Goal: Communication & Community: Answer question/provide support

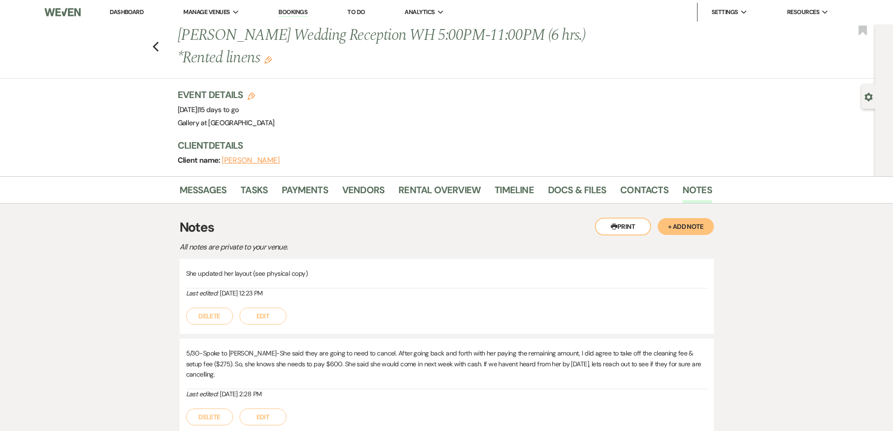
click at [139, 13] on link "Dashboard" at bounding box center [127, 12] width 34 height 8
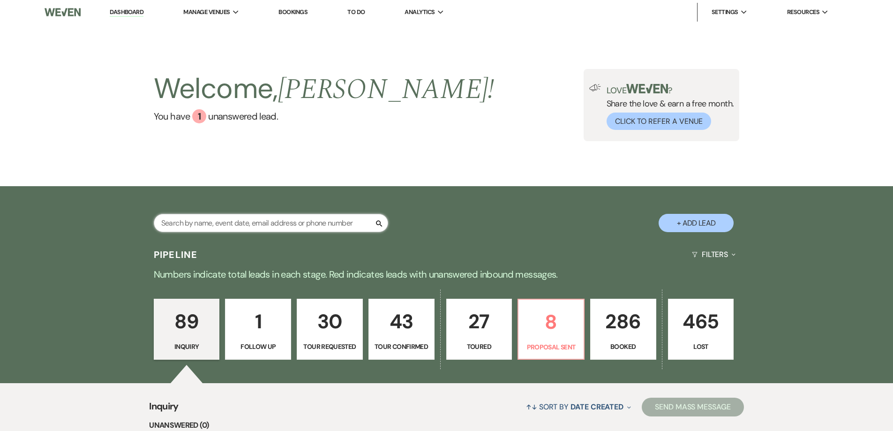
click at [338, 226] on input "text" at bounding box center [271, 223] width 234 height 18
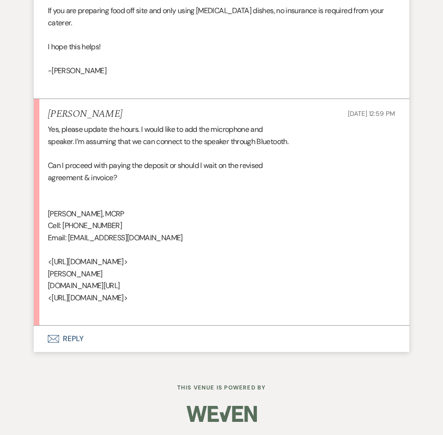
scroll to position [3811, 0]
click at [203, 336] on button "Envelope Reply" at bounding box center [222, 338] width 376 height 26
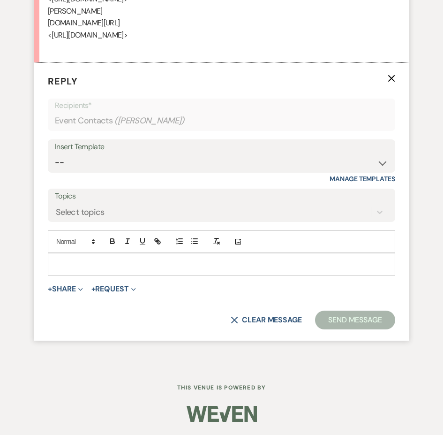
scroll to position [3998, 0]
click at [171, 269] on p at bounding box center [221, 264] width 332 height 10
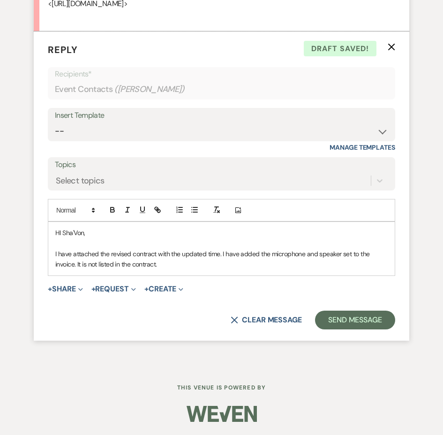
click at [60, 238] on p "HI Sha'Von," at bounding box center [221, 232] width 332 height 10
click at [227, 270] on p "I have attached the revised contract with the updated time. I have added the mi…" at bounding box center [221, 258] width 332 height 21
click at [266, 270] on p "I have attached the revised contract with the updated time. I have added the mi…" at bounding box center [221, 258] width 332 height 21
click at [196, 270] on p "I have attached the revised contract with the updated time. I have added the mi…" at bounding box center [221, 258] width 332 height 21
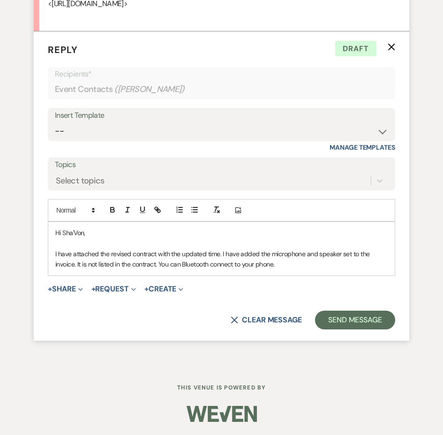
scroll to position [4045, 0]
click at [298, 270] on p "I have attached the revised contract with the updated time. I have added the mi…" at bounding box center [221, 258] width 332 height 21
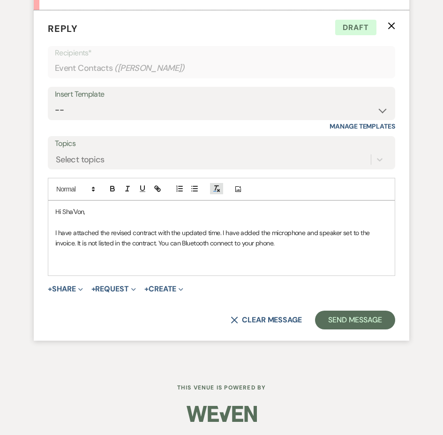
scroll to position [3998, 0]
click at [203, 269] on p at bounding box center [221, 264] width 332 height 10
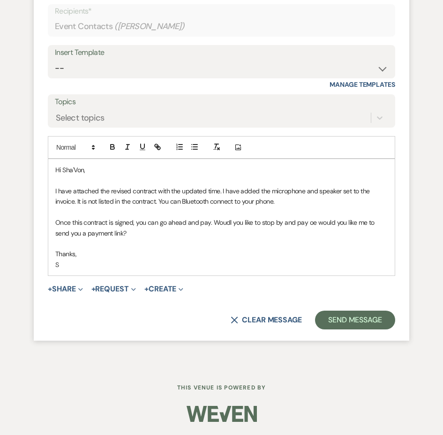
scroll to position [4002, 0]
click at [223, 238] on p "Once this contract is signed, you can go ahead and pay. Woudl you like to stop …" at bounding box center [221, 227] width 332 height 21
click at [309, 238] on p "Once this contract is signed, you can go ahead and pay. Would you like to stop …" at bounding box center [221, 227] width 332 height 21
click at [315, 238] on p "Once this contract is signed, you can go ahead and pay. Would you like to stop …" at bounding box center [221, 227] width 332 height 21
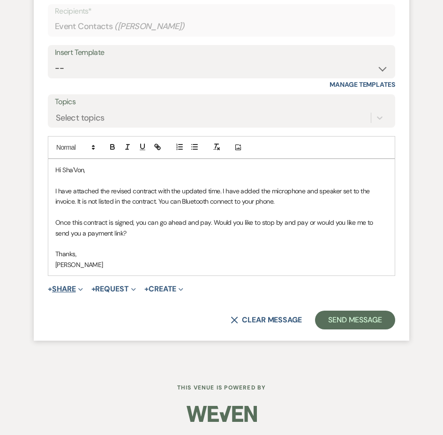
click at [74, 288] on button "+ Share Expand" at bounding box center [65, 289] width 35 height 8
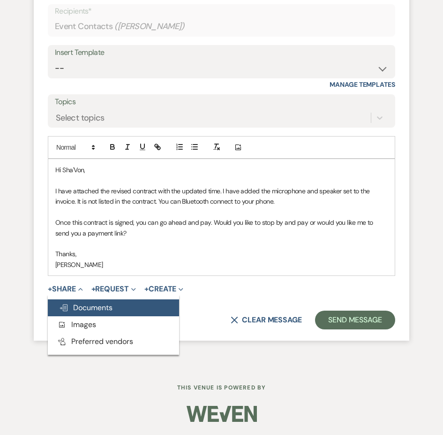
click at [82, 309] on span "Doc Upload Documents" at bounding box center [85, 307] width 53 height 10
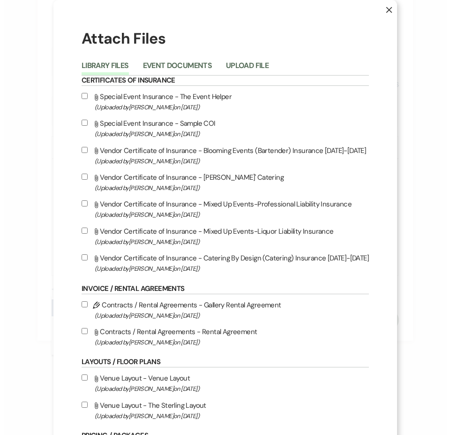
scroll to position [4144, 0]
click at [161, 67] on button "Event Documents" at bounding box center [177, 68] width 69 height 13
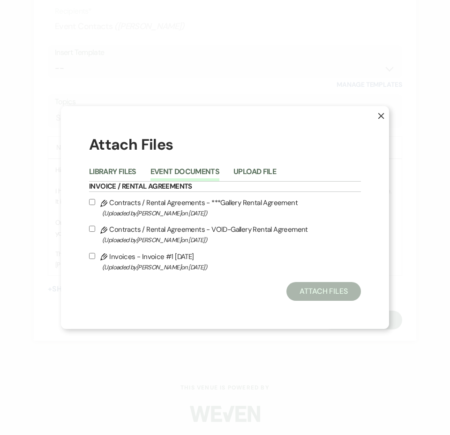
click at [89, 204] on div "X Attach Files Library Files Event Documents Upload File Invoice / Rental Agree…" at bounding box center [225, 217] width 328 height 223
click at [91, 203] on input "Pencil Contracts / Rental Agreements - ***Gallery Rental Agreement (Uploaded by…" at bounding box center [92, 202] width 6 height 6
checkbox input "true"
click at [321, 293] on button "Attach Files" at bounding box center [323, 291] width 75 height 19
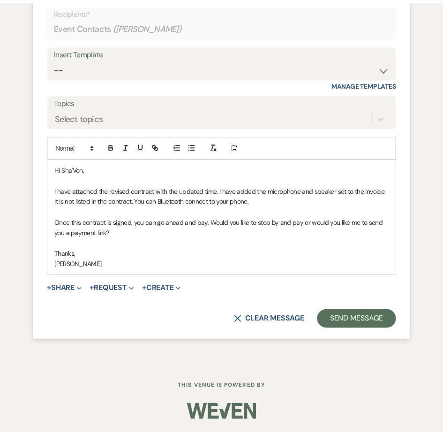
scroll to position [4167, 0]
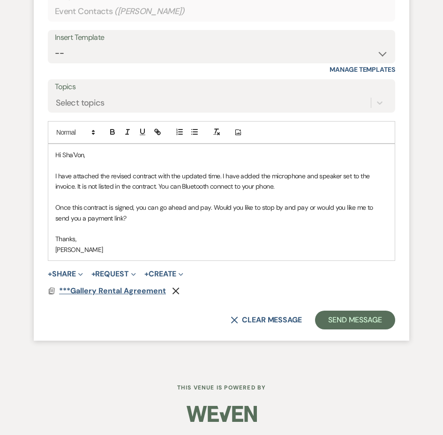
click at [130, 295] on span "***Gallery Rental Agreement" at bounding box center [112, 291] width 107 height 10
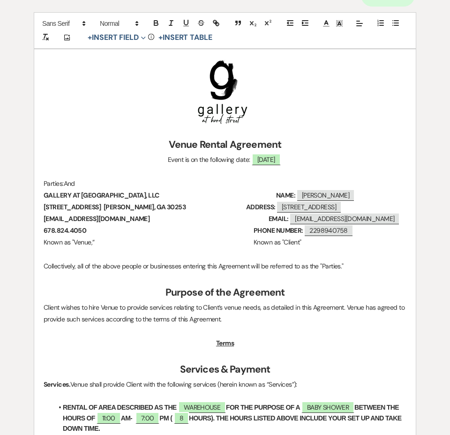
scroll to position [0, 0]
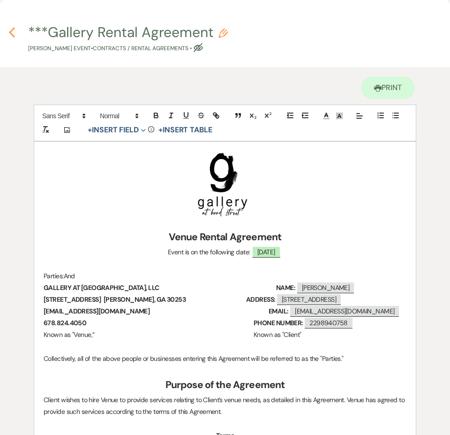
click at [13, 37] on icon "Previous" at bounding box center [11, 32] width 7 height 11
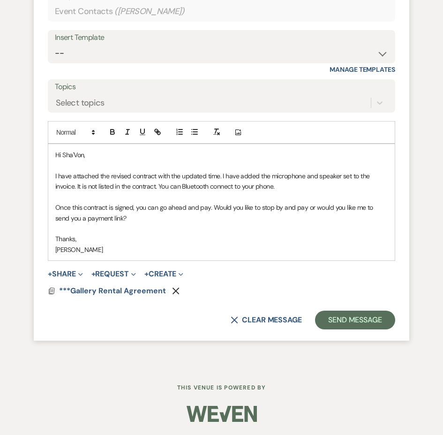
scroll to position [4120, 0]
click at [241, 192] on p "I have attached the revised contract with the updated time. I have added the mi…" at bounding box center [221, 181] width 332 height 21
click at [136, 223] on p "Once this contract is signed, you can go ahead and pay. Would you like to stop …" at bounding box center [221, 212] width 332 height 21
click at [356, 329] on button "Send Message" at bounding box center [355, 319] width 80 height 19
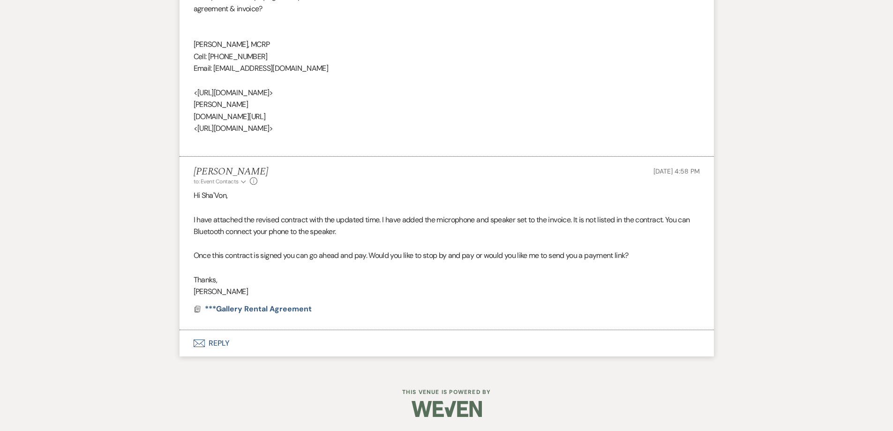
scroll to position [3310, 0]
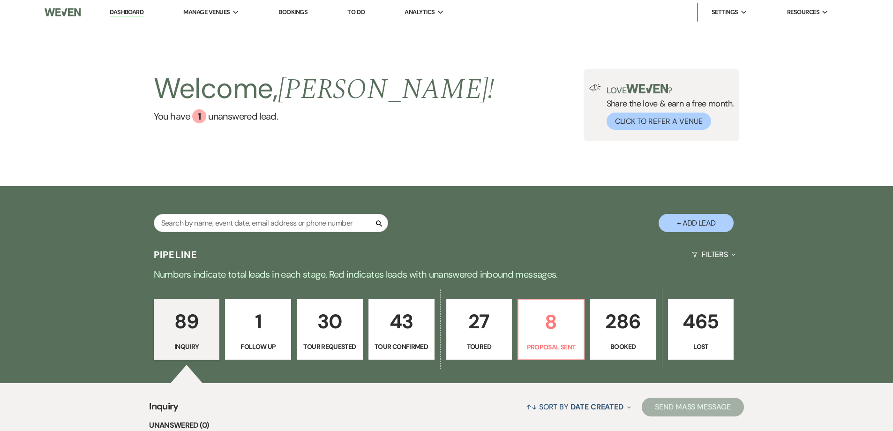
click at [638, 331] on p "286" at bounding box center [623, 321] width 54 height 31
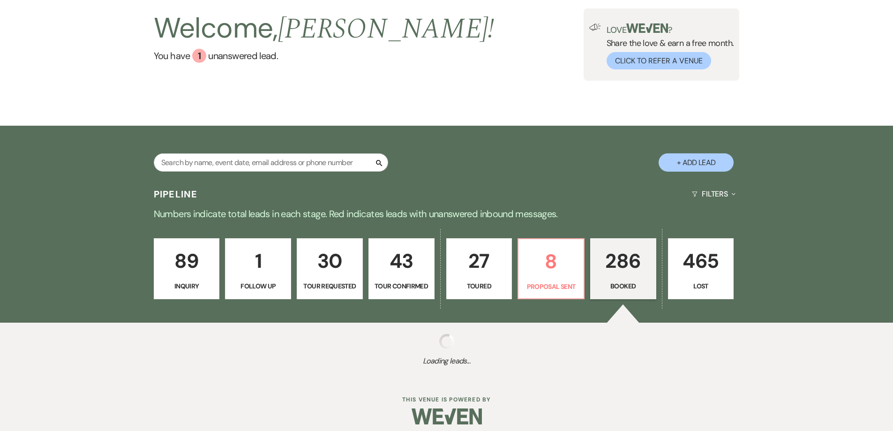
scroll to position [68, 0]
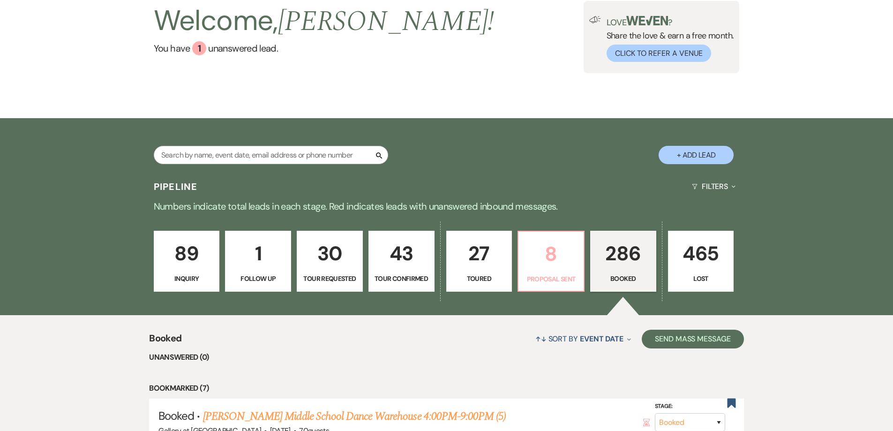
click at [567, 271] on link "8 Proposal Sent" at bounding box center [551, 261] width 67 height 61
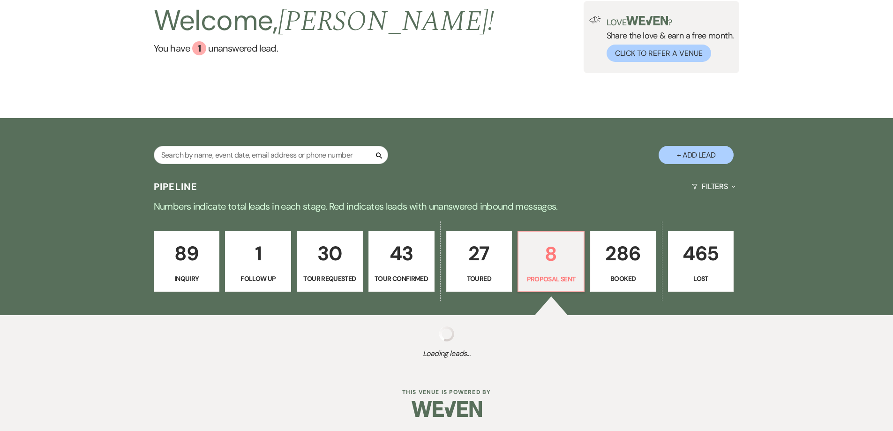
select select "6"
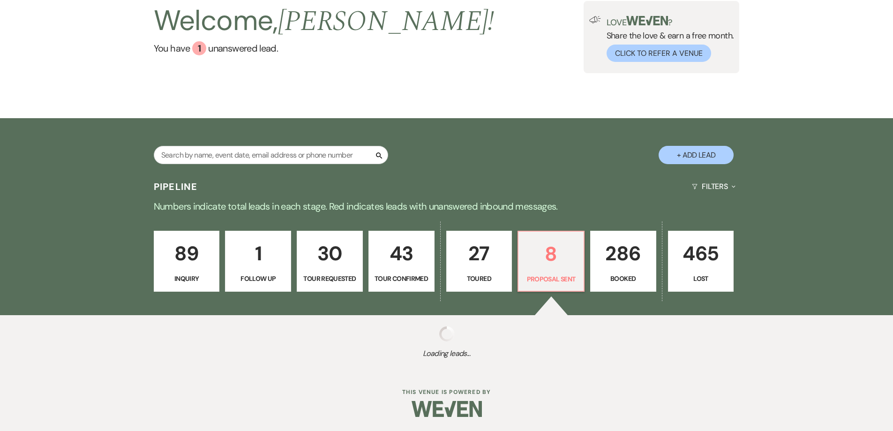
select select "6"
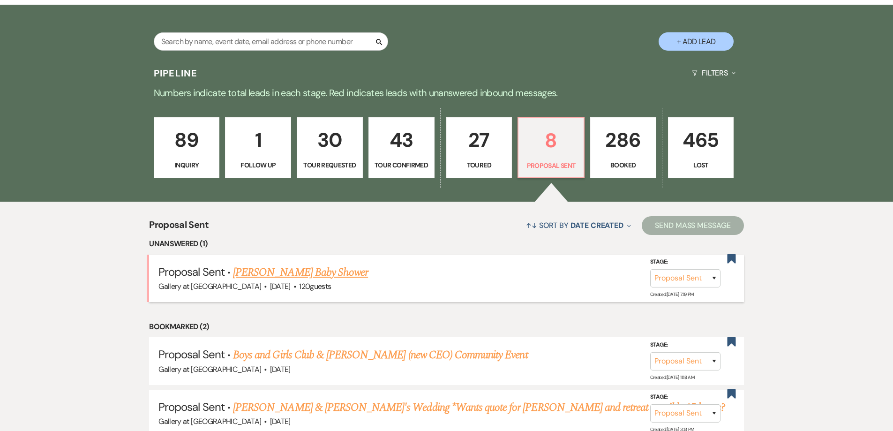
scroll to position [209, 0]
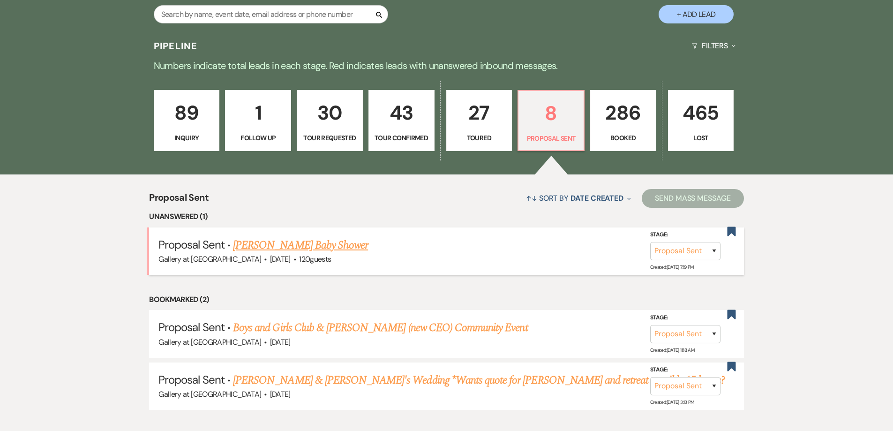
click at [297, 246] on link "[PERSON_NAME] Baby Shower" at bounding box center [300, 245] width 135 height 17
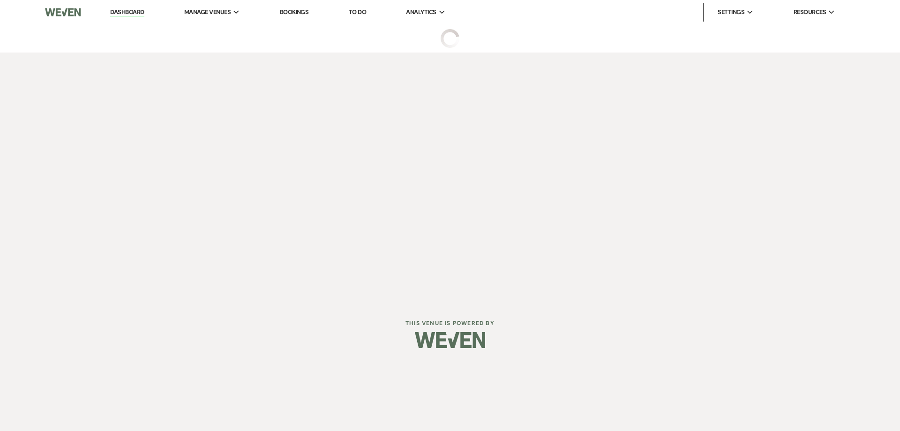
select select "6"
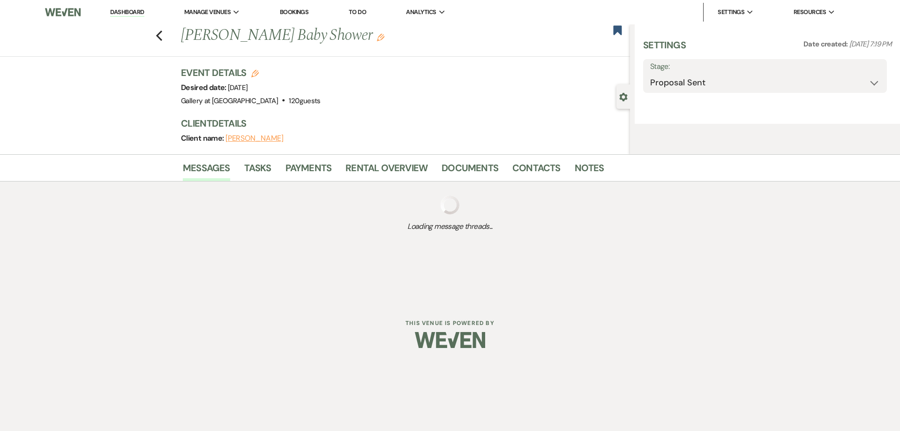
select select "5"
select select "3"
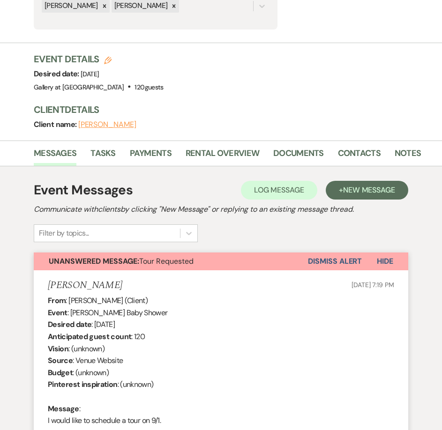
scroll to position [117, 0]
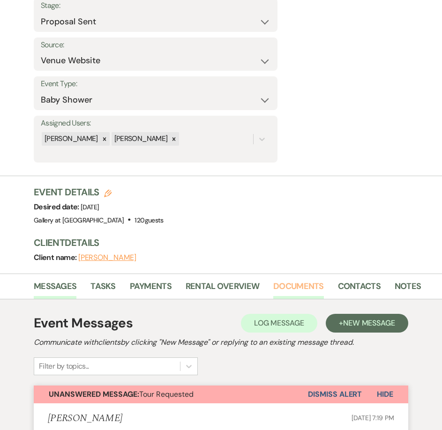
click at [306, 286] on link "Documents" at bounding box center [298, 289] width 51 height 19
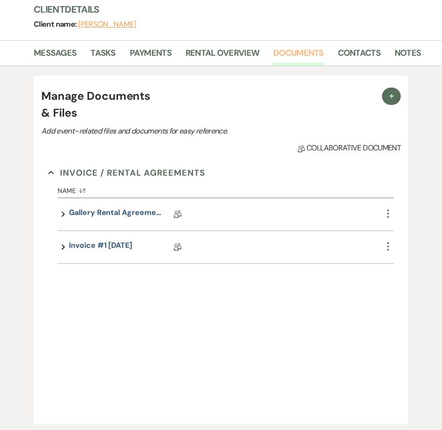
scroll to position [351, 0]
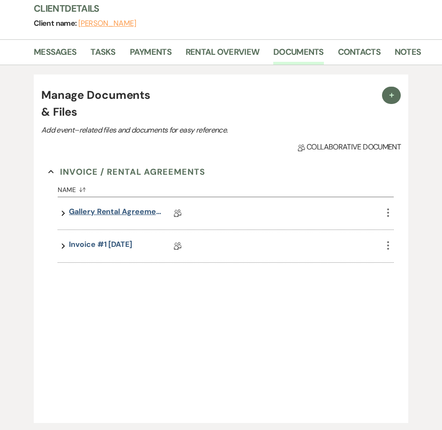
click at [135, 217] on link "Gallery Rental Agreement" at bounding box center [116, 213] width 94 height 15
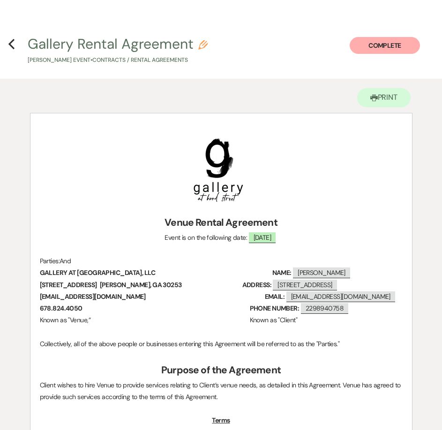
scroll to position [28, 0]
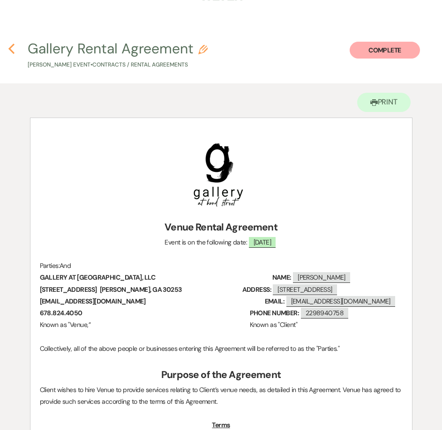
click at [11, 49] on use "button" at bounding box center [11, 49] width 6 height 10
select select "6"
select select "5"
select select "3"
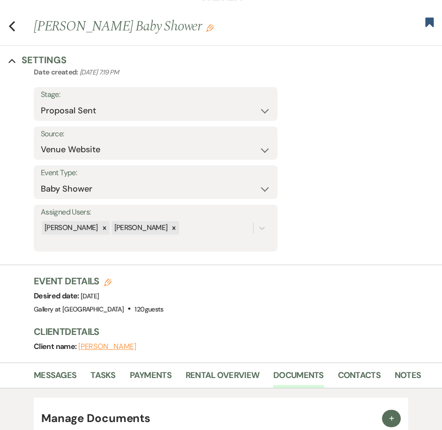
scroll to position [351, 0]
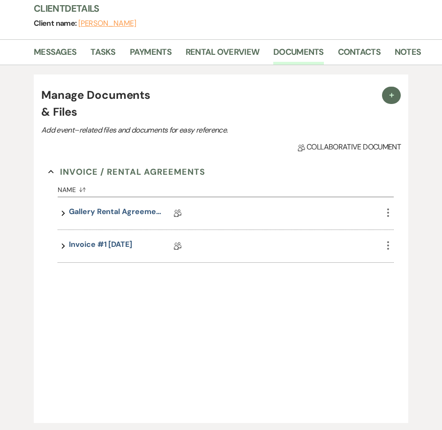
click at [385, 212] on icon "More" at bounding box center [388, 212] width 11 height 11
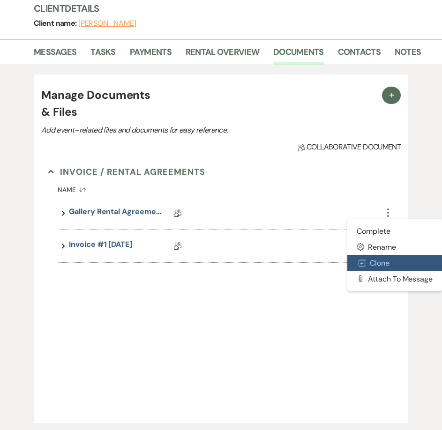
click at [377, 264] on button "Duplicate Clone" at bounding box center [394, 263] width 95 height 16
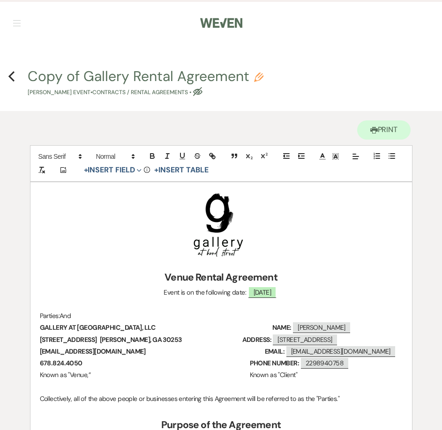
click at [257, 75] on use "button" at bounding box center [258, 77] width 9 height 9
select select "10"
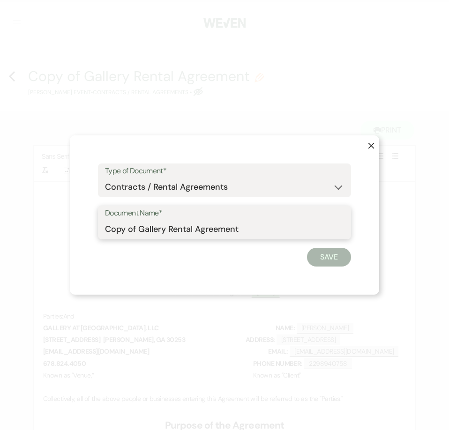
drag, startPoint x: 137, startPoint y: 229, endPoint x: 93, endPoint y: 230, distance: 44.5
click at [93, 230] on div "X Type of Document* Special Event Insurance Vendor Certificate of Insurance Con…" at bounding box center [224, 214] width 309 height 159
type input "***Gallery Rental Agreement"
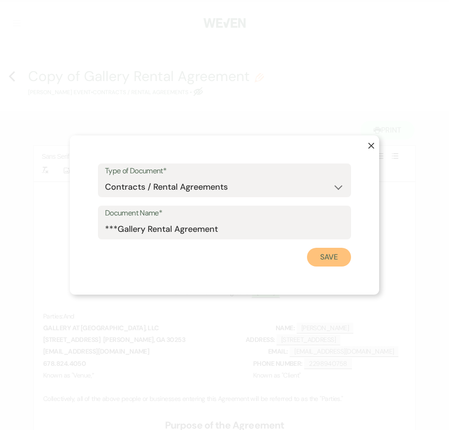
click at [331, 261] on button "Save" at bounding box center [329, 257] width 44 height 19
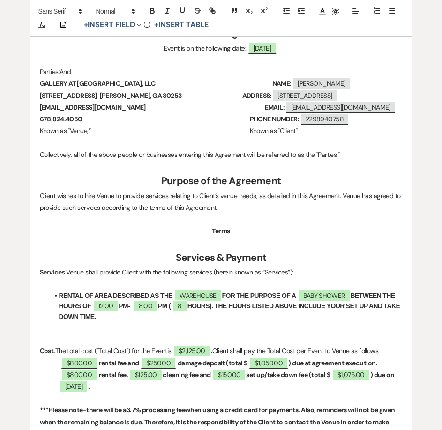
scroll to position [375, 0]
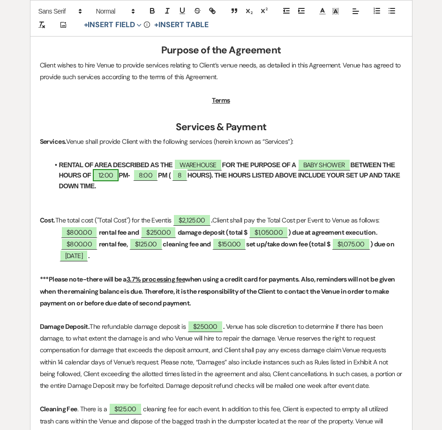
click at [103, 181] on span "12:00" at bounding box center [106, 175] width 26 height 12
select select "owner"
select select "Time"
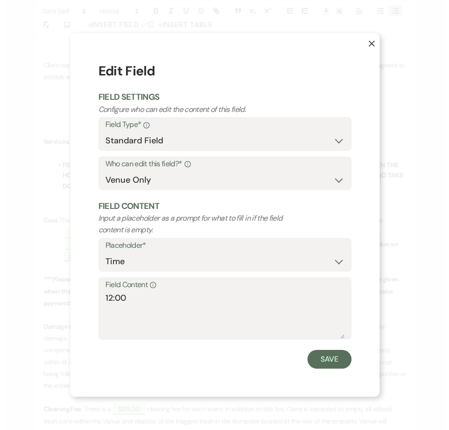
scroll to position [376, 0]
drag, startPoint x: 112, startPoint y: 297, endPoint x: 105, endPoint y: 280, distance: 18.5
click at [97, 295] on div "X Edit Field Field Settings Configure who can edit the content of this field. F…" at bounding box center [224, 214] width 309 height 363
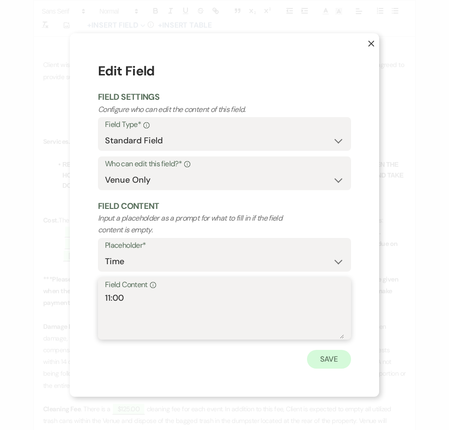
type textarea "11:00"
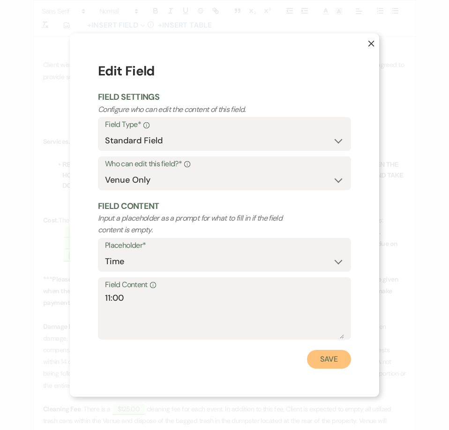
click at [323, 361] on button "Save" at bounding box center [329, 359] width 44 height 19
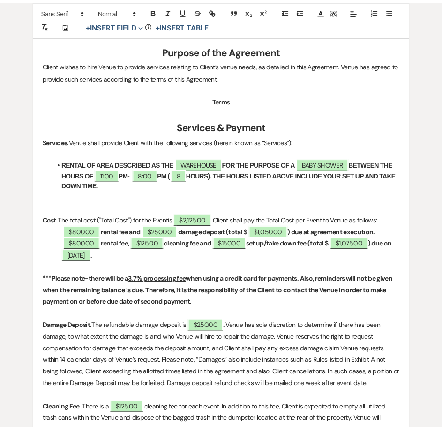
scroll to position [375, 0]
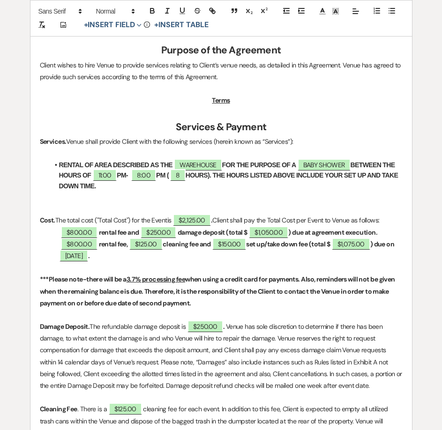
click at [123, 179] on strong "PM-" at bounding box center [122, 176] width 11 height 8
click at [143, 181] on span "8:00" at bounding box center [143, 175] width 25 height 12
select select "owner"
select select "Time"
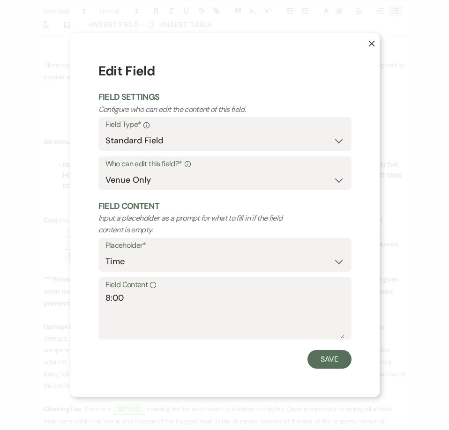
scroll to position [376, 0]
click at [108, 301] on textarea "8:00" at bounding box center [224, 315] width 239 height 47
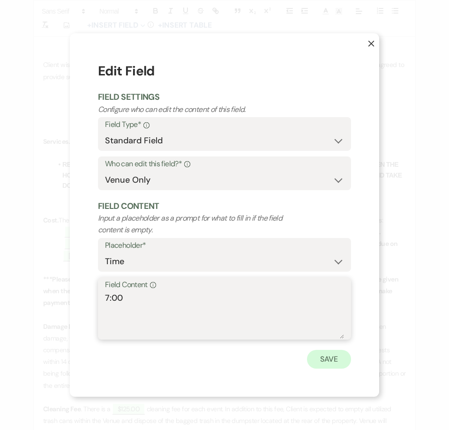
type textarea "7:00"
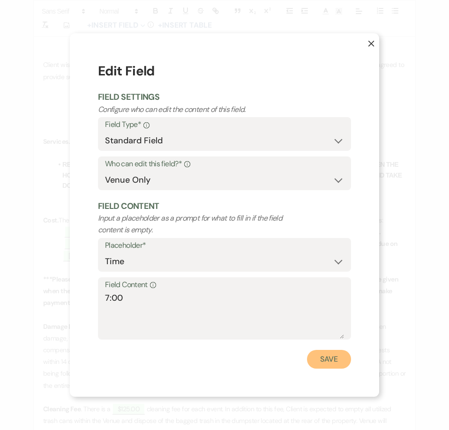
click at [324, 364] on button "Save" at bounding box center [329, 359] width 44 height 19
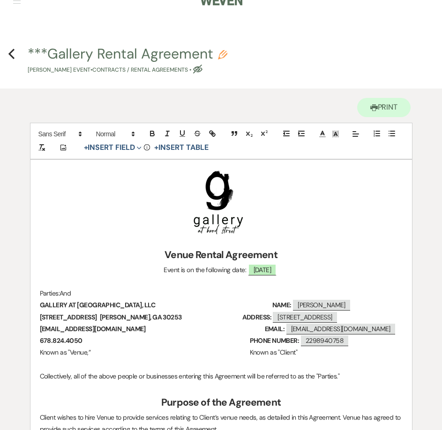
scroll to position [0, 0]
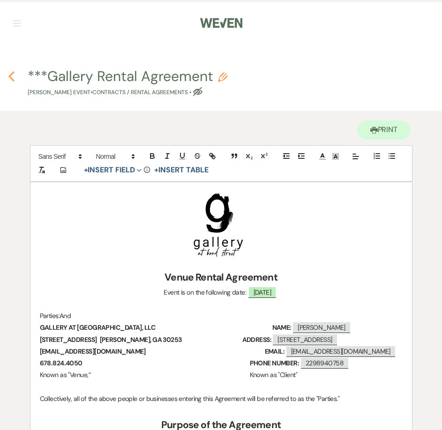
click at [10, 78] on use "button" at bounding box center [11, 76] width 6 height 10
select select "6"
select select "5"
select select "3"
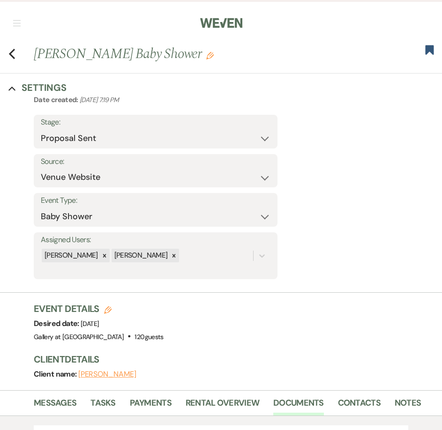
scroll to position [351, 0]
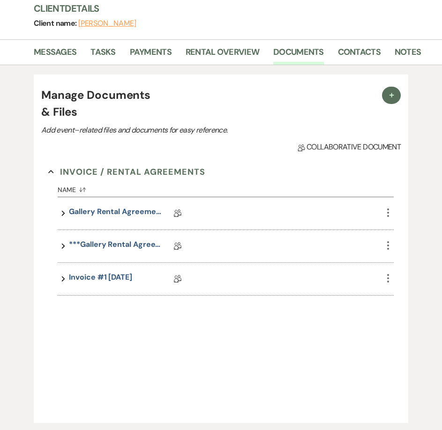
click at [386, 216] on icon "More" at bounding box center [388, 212] width 11 height 11
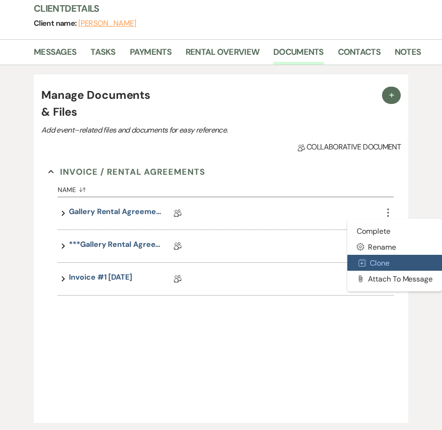
click at [380, 266] on button "Duplicate Clone" at bounding box center [394, 263] width 95 height 16
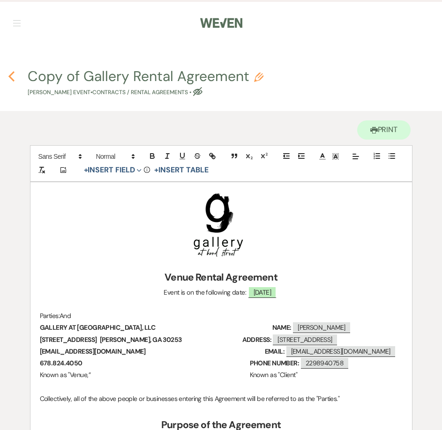
click at [12, 73] on use "button" at bounding box center [11, 76] width 6 height 10
select select "6"
select select "5"
select select "3"
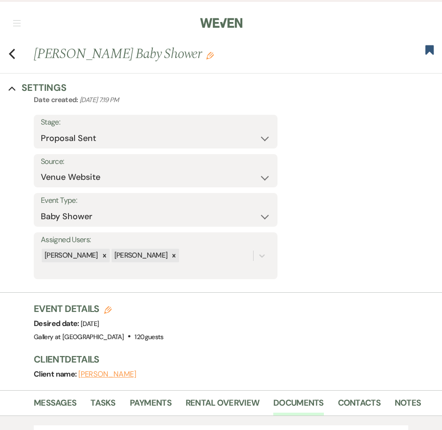
scroll to position [351, 0]
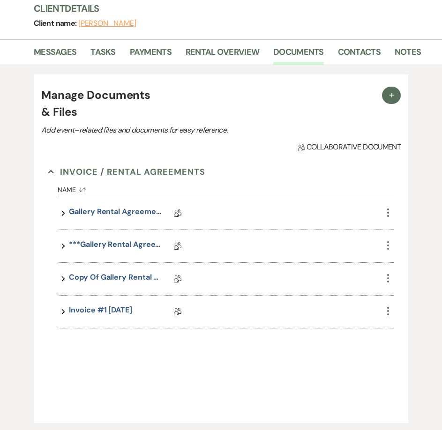
click at [385, 277] on icon "More" at bounding box center [388, 278] width 11 height 11
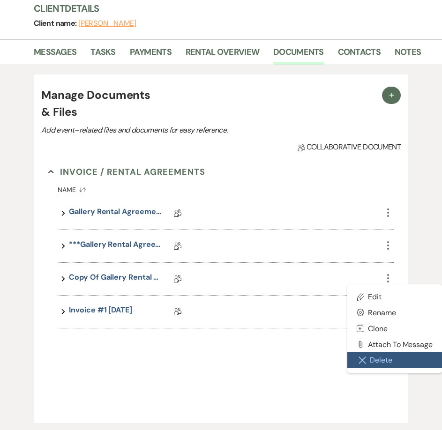
click at [393, 356] on button "Close Delete X Delete" at bounding box center [394, 361] width 95 height 16
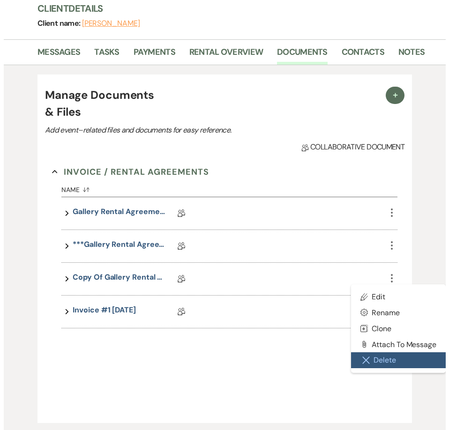
scroll to position [352, 0]
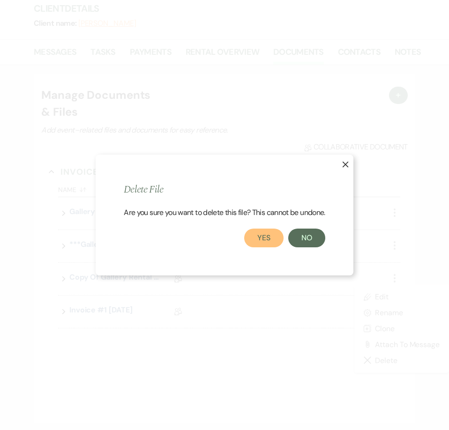
click at [276, 238] on button "Yes" at bounding box center [263, 238] width 39 height 19
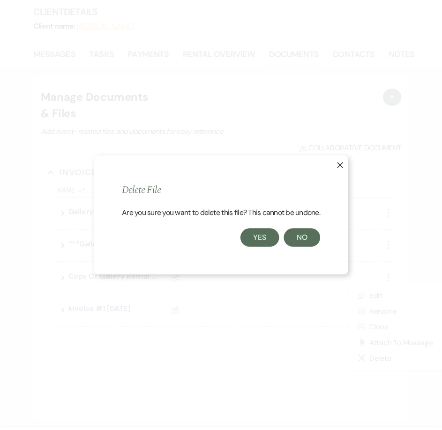
scroll to position [351, 0]
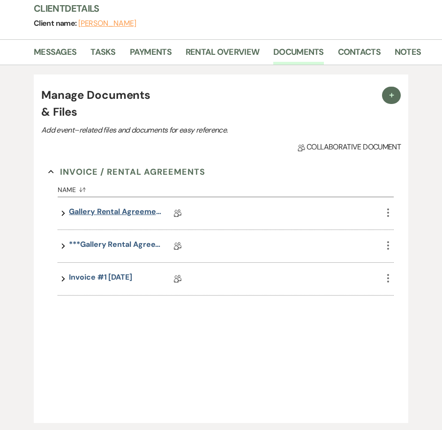
click at [144, 213] on link "Gallery Rental Agreement" at bounding box center [116, 213] width 94 height 15
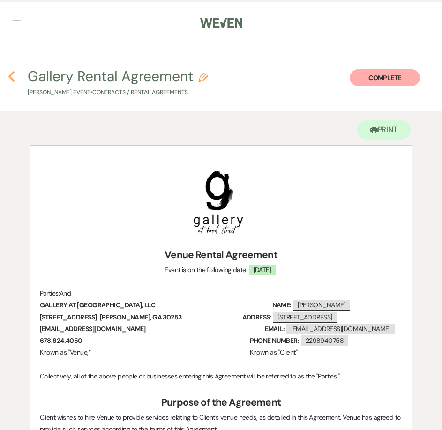
click at [11, 77] on use "button" at bounding box center [11, 76] width 6 height 10
select select "6"
select select "5"
select select "3"
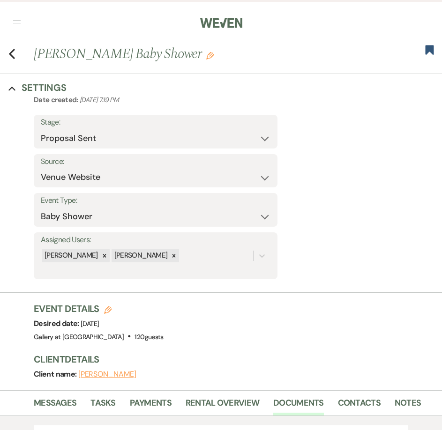
scroll to position [351, 0]
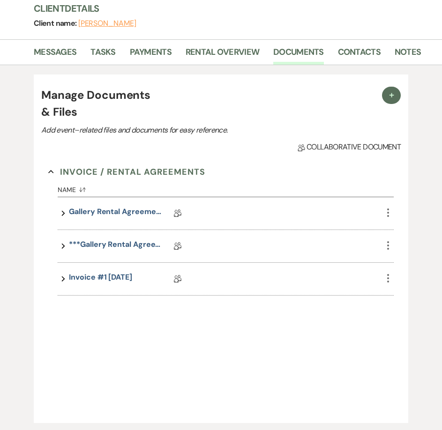
click at [385, 211] on icon "More" at bounding box center [388, 212] width 11 height 11
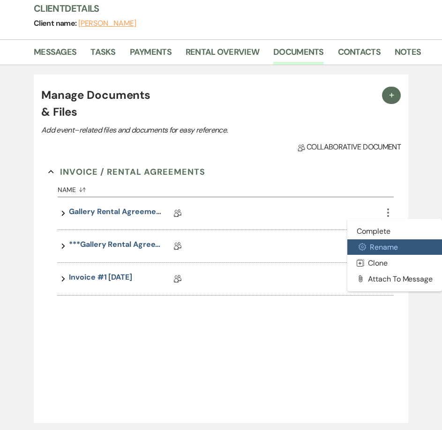
click at [377, 248] on button "Settings Gear Rename" at bounding box center [394, 248] width 95 height 16
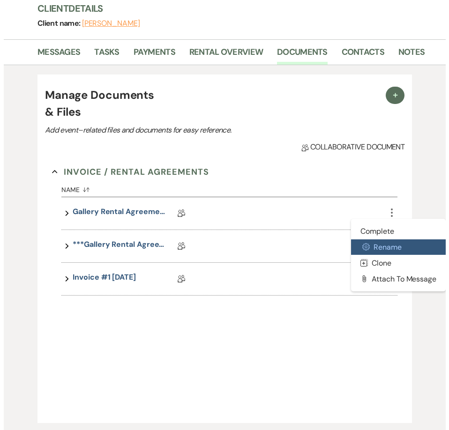
scroll to position [352, 0]
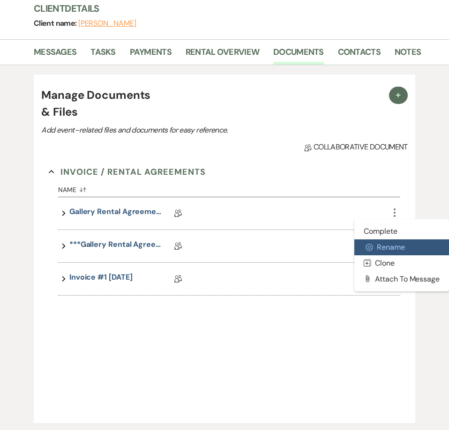
select select "10"
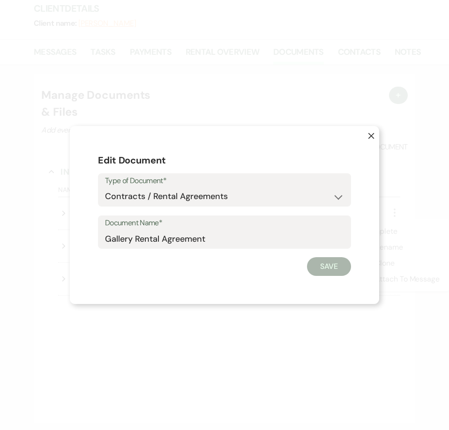
click at [105, 236] on div "Document Name* Gallery Rental Agreement" at bounding box center [224, 233] width 253 height 34
click at [108, 240] on input "Gallery Rental Agreement" at bounding box center [224, 239] width 239 height 18
type input "VOID-Gallery Rental Agreement"
click at [326, 264] on button "Save" at bounding box center [329, 266] width 44 height 19
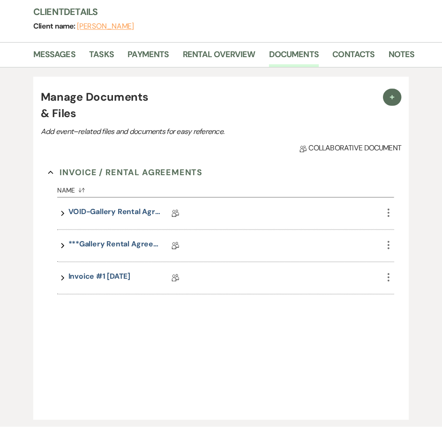
scroll to position [351, 0]
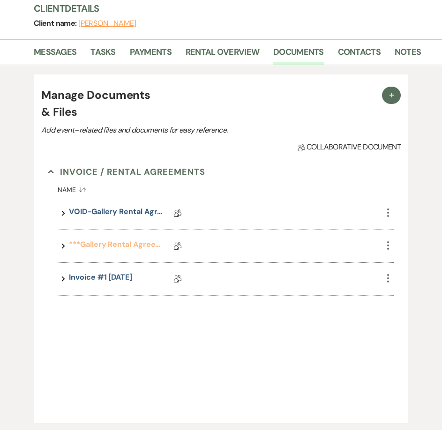
click at [114, 242] on link "***Gallery Rental Agreement" at bounding box center [116, 246] width 94 height 15
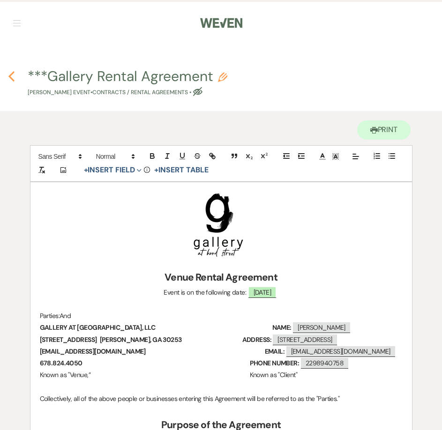
click at [8, 75] on icon "Previous" at bounding box center [11, 76] width 7 height 11
select select "6"
select select "5"
select select "3"
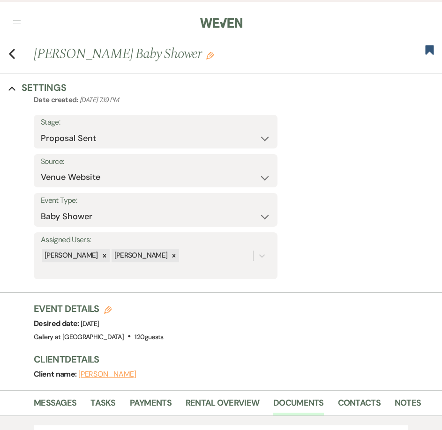
scroll to position [351, 0]
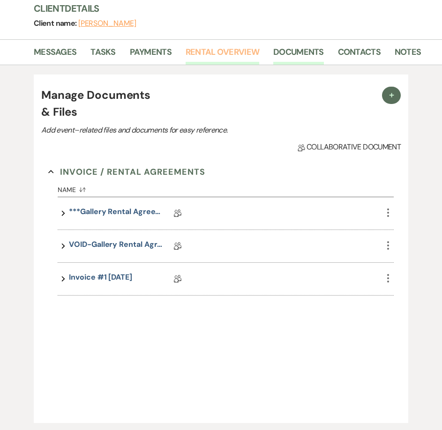
click at [213, 58] on link "Rental Overview" at bounding box center [223, 54] width 74 height 19
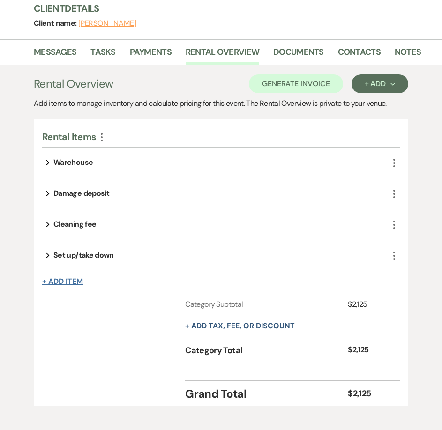
click at [68, 285] on button "+ Add Item" at bounding box center [62, 282] width 41 height 8
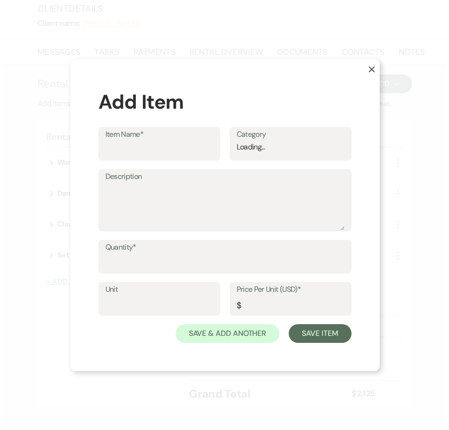
scroll to position [352, 0]
click at [156, 160] on div "Item Name* Select or enter text..." at bounding box center [159, 144] width 122 height 33
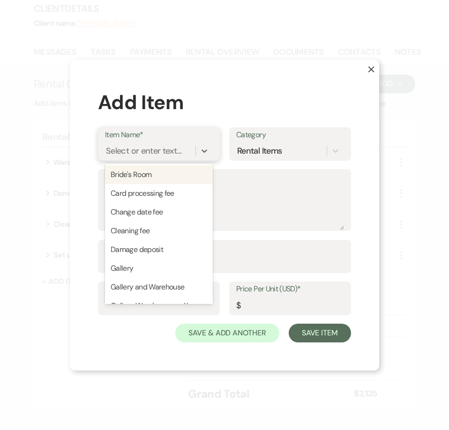
click at [154, 152] on div "Select or enter text..." at bounding box center [143, 150] width 75 height 13
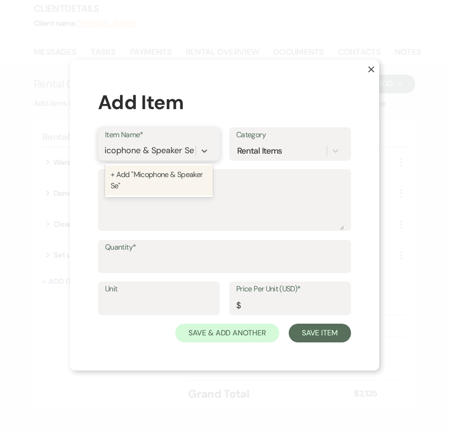
type input "Micophone & Speaker Set"
click at [183, 183] on div "+ Add "Micophone & Speaker Set"" at bounding box center [159, 180] width 108 height 30
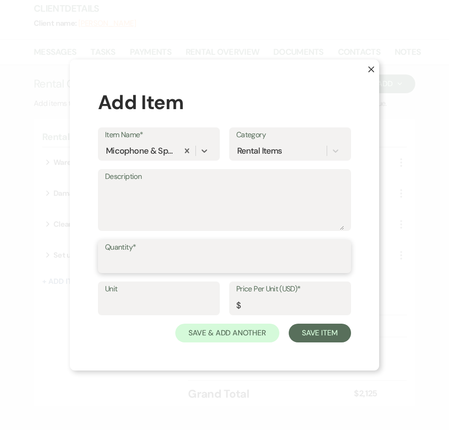
click at [156, 270] on input "Quantity*" at bounding box center [224, 263] width 239 height 18
type input "1"
click at [260, 306] on input "Price Per Unit (USD)*" at bounding box center [290, 305] width 108 height 18
type input "175"
click at [289, 324] on button "Save Item" at bounding box center [320, 333] width 62 height 19
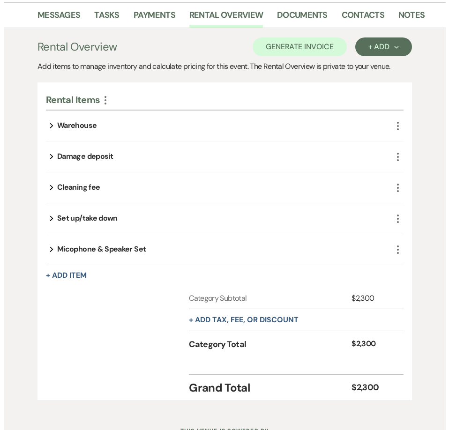
scroll to position [436, 0]
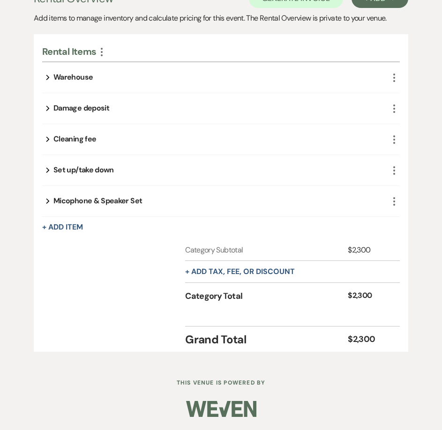
click at [395, 202] on icon "More" at bounding box center [394, 201] width 11 height 11
click at [407, 216] on button "Pencil Edit" at bounding box center [417, 219] width 49 height 15
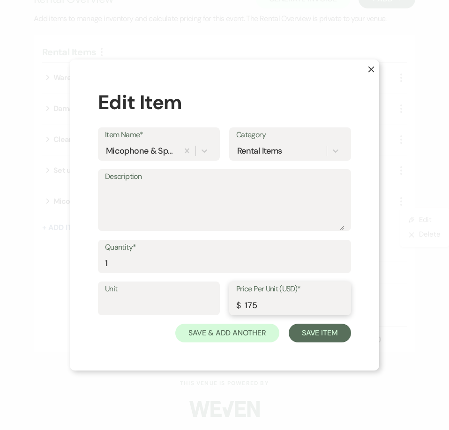
click at [280, 306] on input "175" at bounding box center [290, 305] width 108 height 18
click at [308, 332] on button "Save Item" at bounding box center [320, 333] width 62 height 19
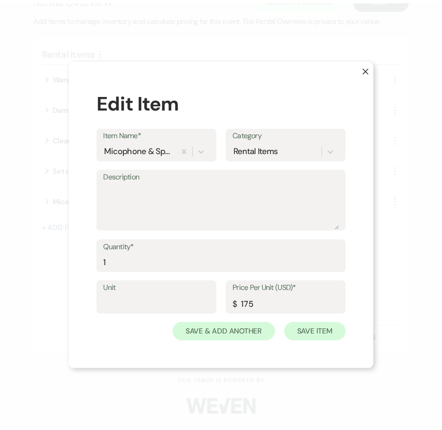
scroll to position [436, 0]
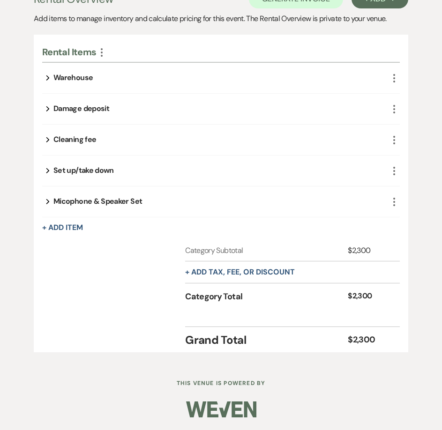
click at [391, 200] on icon "More" at bounding box center [394, 201] width 11 height 11
click at [408, 219] on use "button" at bounding box center [407, 221] width 6 height 6
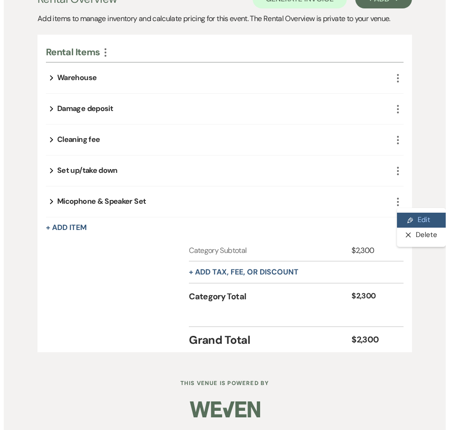
scroll to position [436, 0]
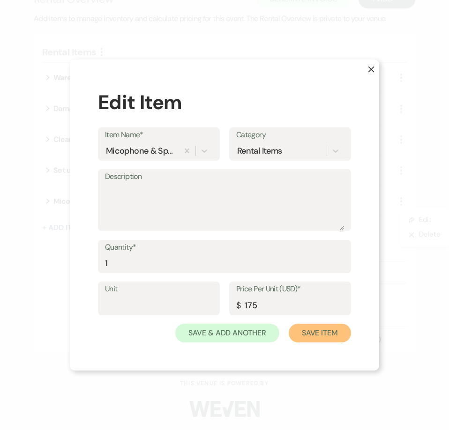
click at [301, 335] on button "Save Item" at bounding box center [320, 333] width 62 height 19
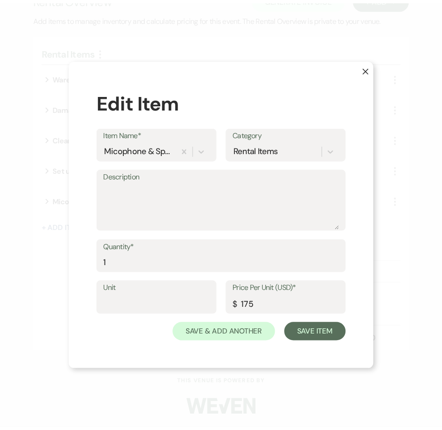
scroll to position [436, 0]
